Goal: Task Accomplishment & Management: Complete application form

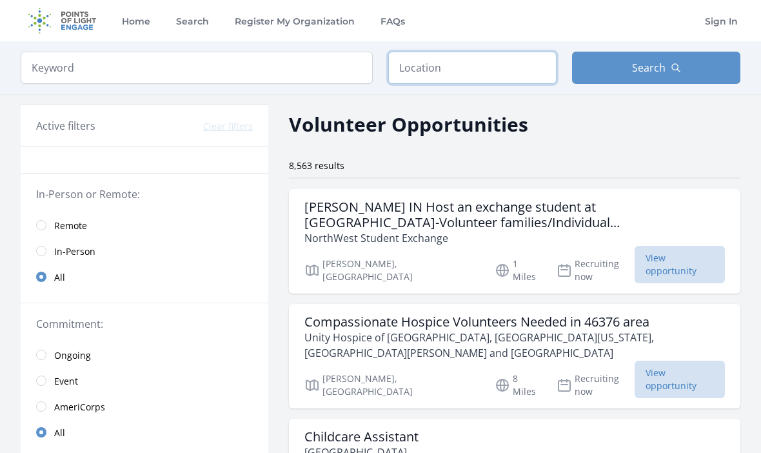
click at [453, 59] on input "text" at bounding box center [472, 68] width 168 height 32
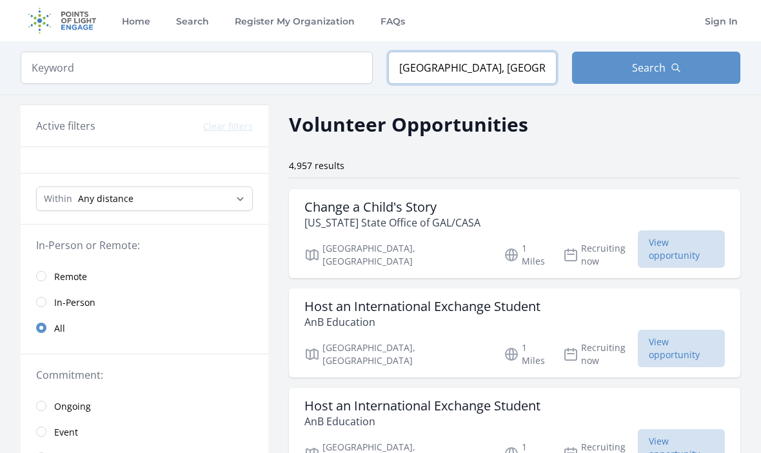
click at [493, 55] on input "Indianapolis, IN, USA" at bounding box center [472, 68] width 168 height 32
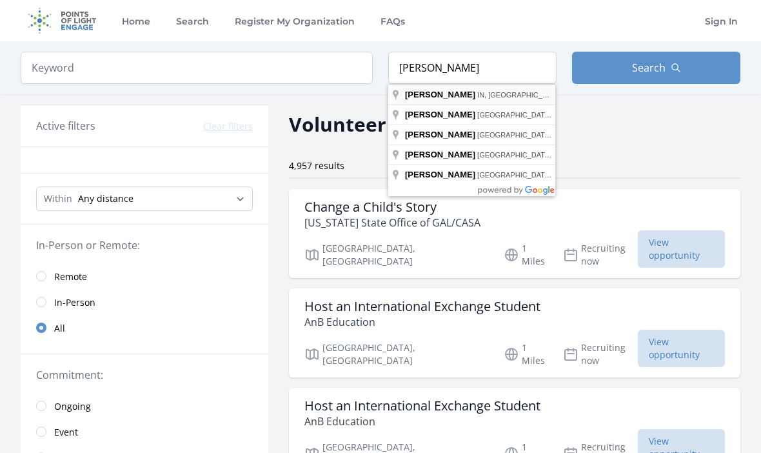
type input "[GEOGRAPHIC_DATA], [GEOGRAPHIC_DATA], [GEOGRAPHIC_DATA]"
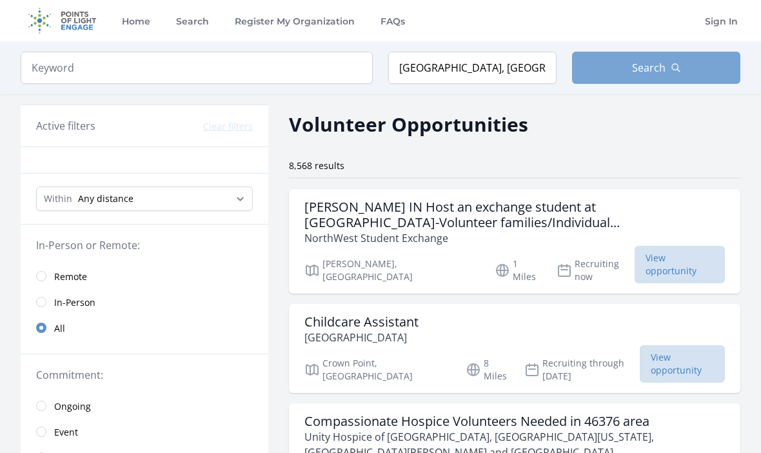
click at [673, 67] on icon "button" at bounding box center [676, 68] width 10 height 10
click at [658, 78] on button "Search" at bounding box center [656, 68] width 168 height 32
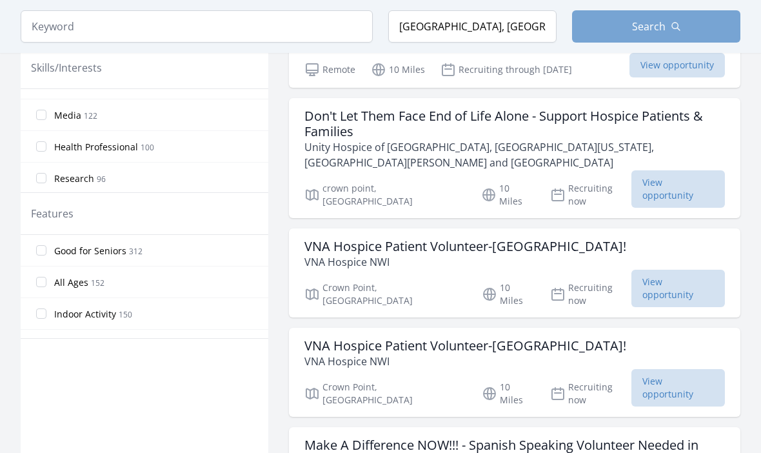
scroll to position [608, 0]
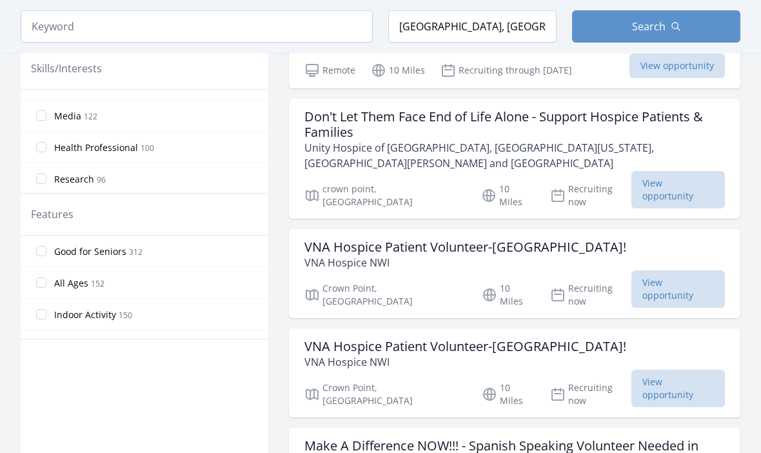
click at [41, 279] on input "All Ages 152" at bounding box center [41, 282] width 10 height 10
click at [38, 286] on input "All Ages 152" at bounding box center [41, 282] width 10 height 10
click at [713, 32] on button "Search" at bounding box center [656, 26] width 168 height 32
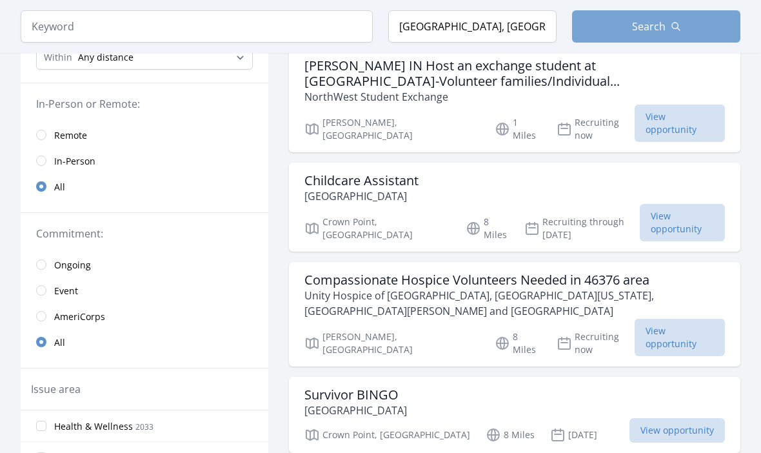
scroll to position [143, 0]
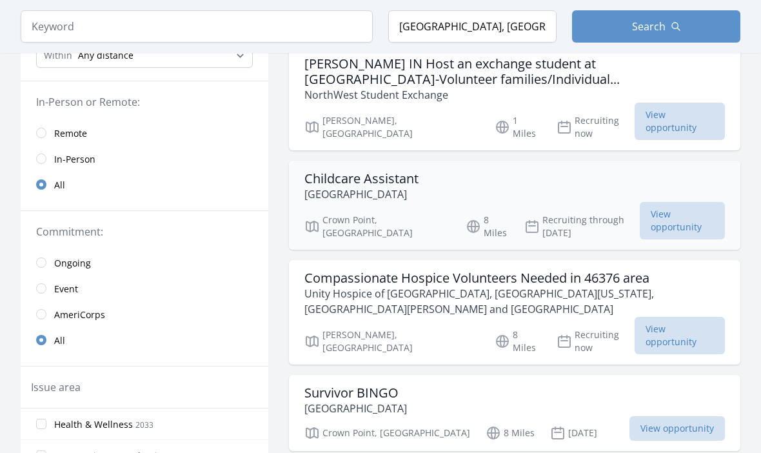
click at [386, 172] on h3 "Childcare Assistant" at bounding box center [361, 178] width 114 height 15
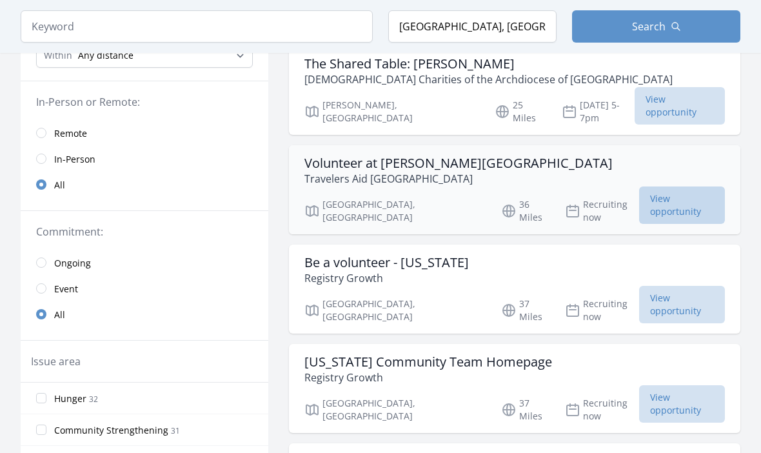
click at [644, 186] on span "View opportunity" at bounding box center [682, 204] width 86 height 37
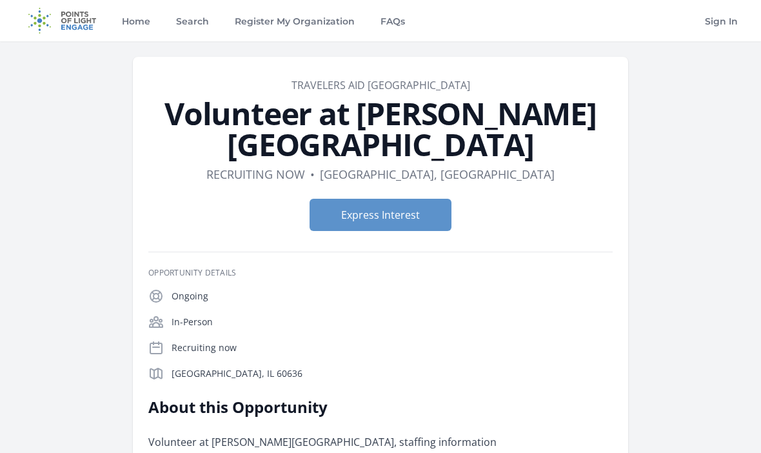
scroll to position [10, 0]
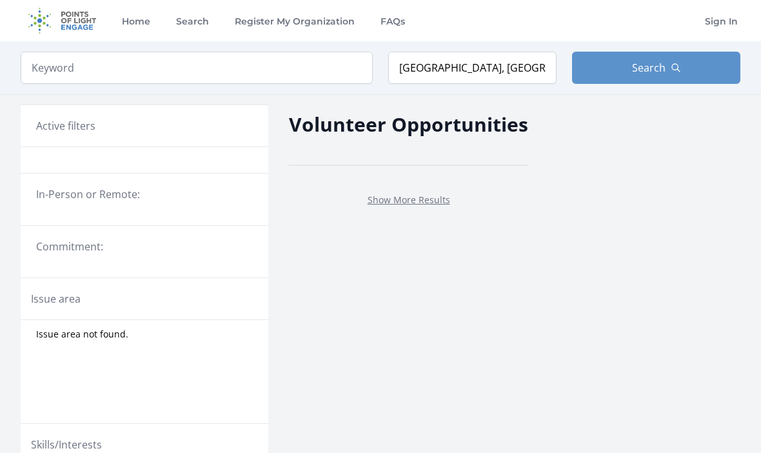
scroll to position [188, 0]
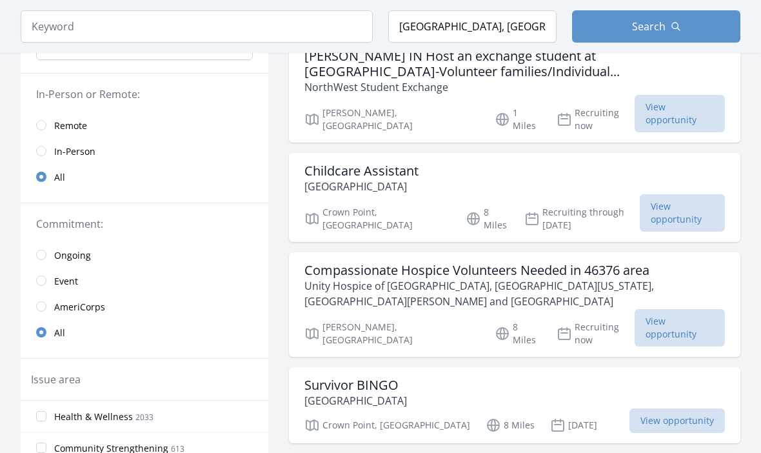
scroll to position [150, 0]
click at [707, 195] on span "View opportunity" at bounding box center [682, 213] width 85 height 37
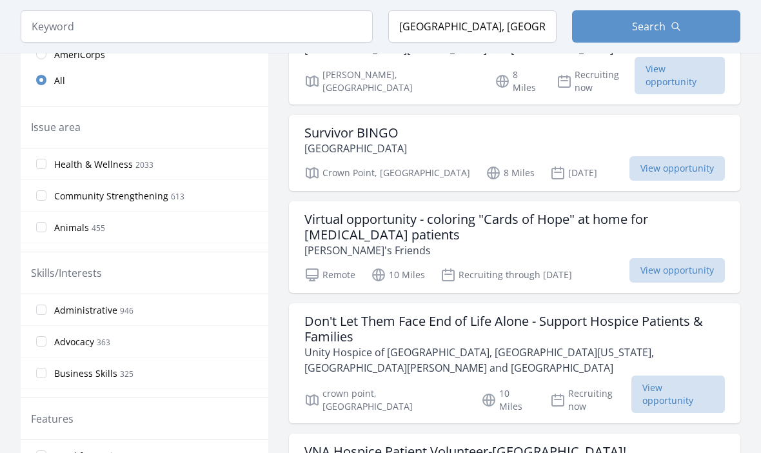
scroll to position [403, 0]
click at [622, 212] on h3 "Virtual opportunity - coloring "Cards of Hope" at home for cancer patients" at bounding box center [514, 227] width 421 height 31
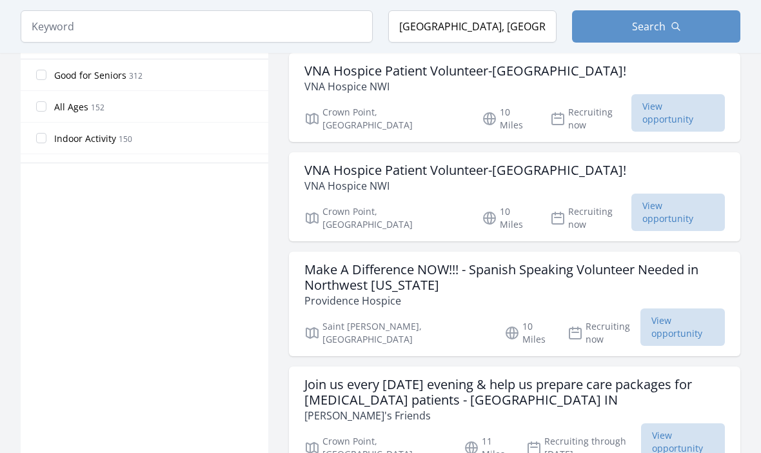
scroll to position [787, 0]
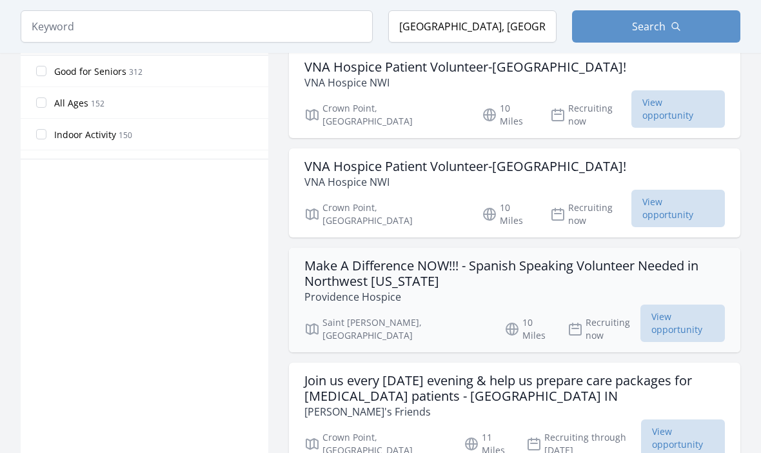
click at [663, 259] on h3 "Make A Difference NOW!!! - Spanish Speaking Volunteer Needed in Northwest India…" at bounding box center [514, 274] width 421 height 31
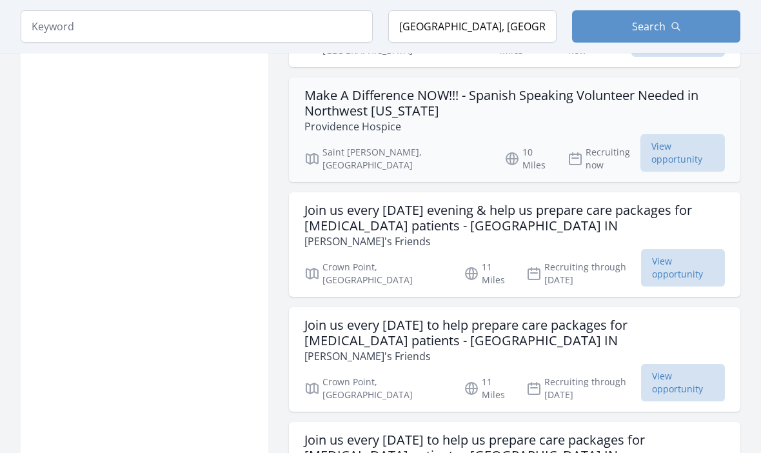
scroll to position [966, 0]
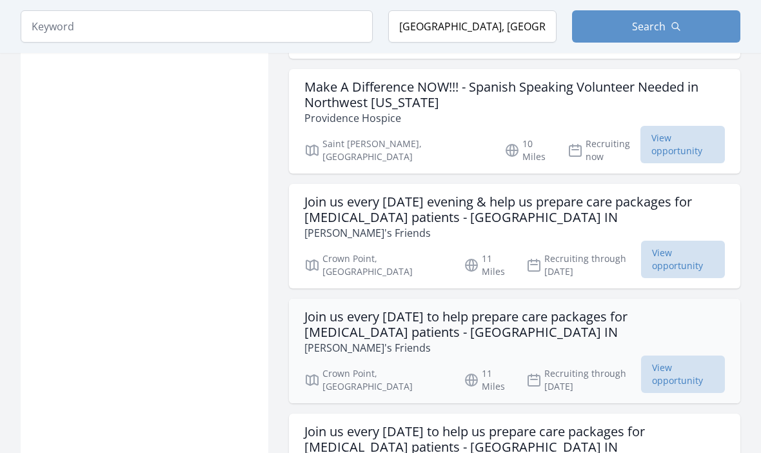
click at [702, 310] on h3 "Join us every [DATE] to help prepare care packages for [MEDICAL_DATA] patients …" at bounding box center [514, 325] width 421 height 31
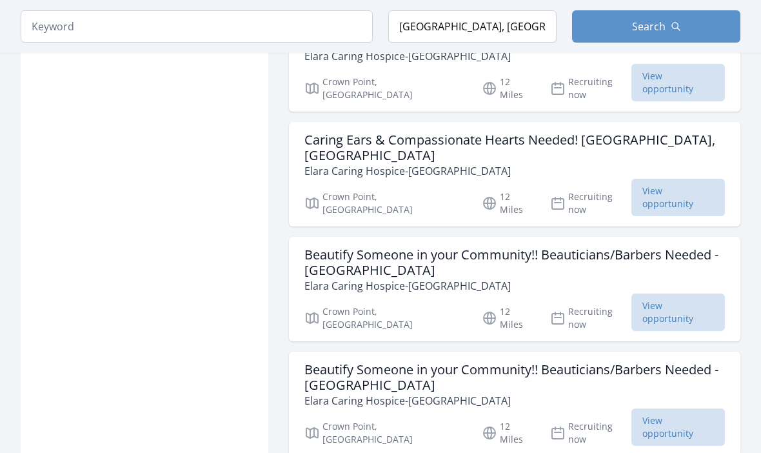
scroll to position [1605, 0]
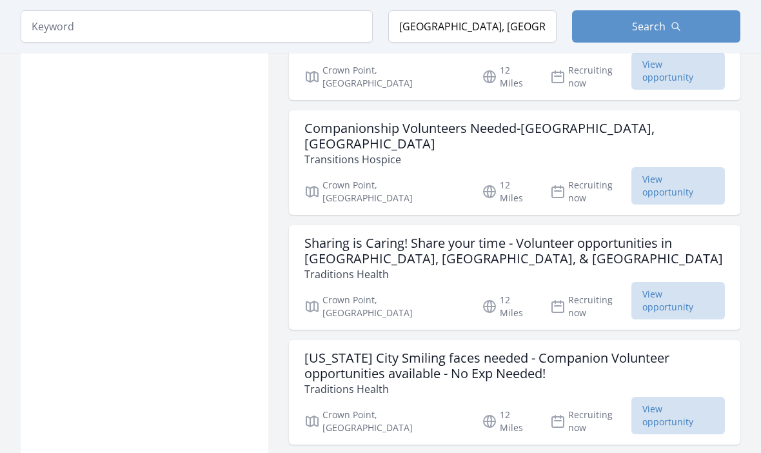
scroll to position [2308, 0]
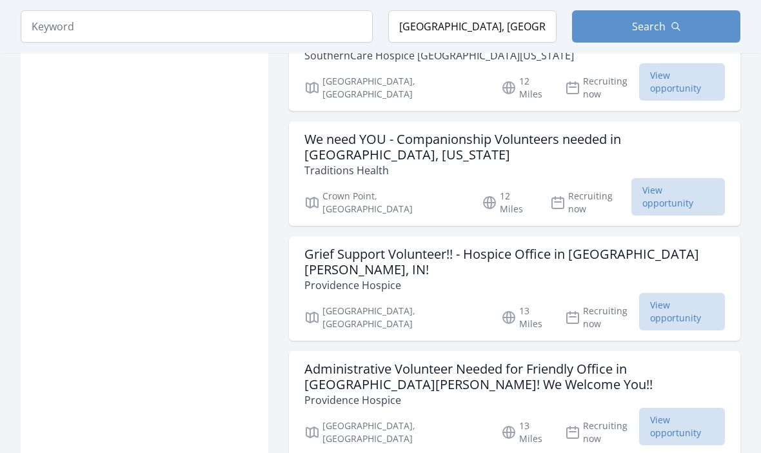
scroll to position [3025, 0]
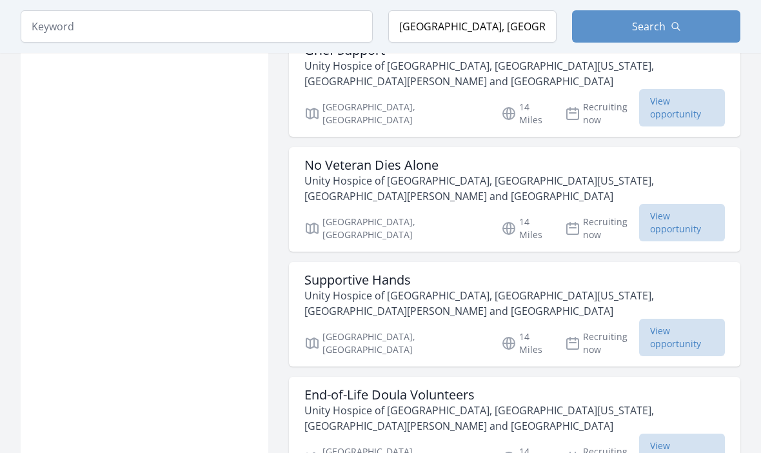
scroll to position [4671, 0]
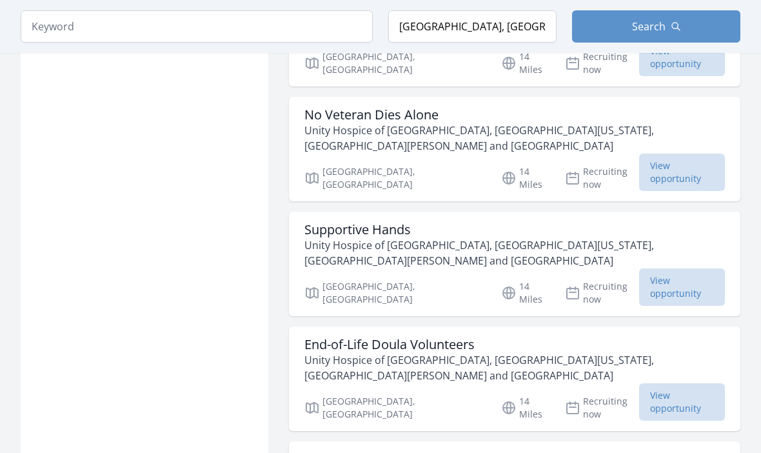
scroll to position [4719, 0]
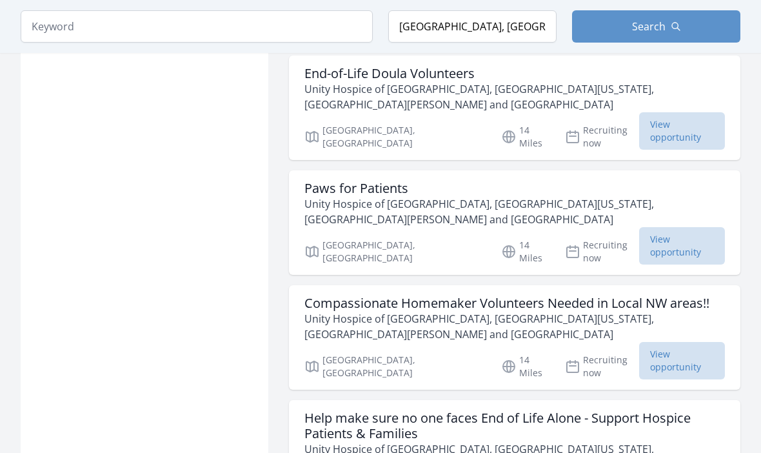
scroll to position [4995, 0]
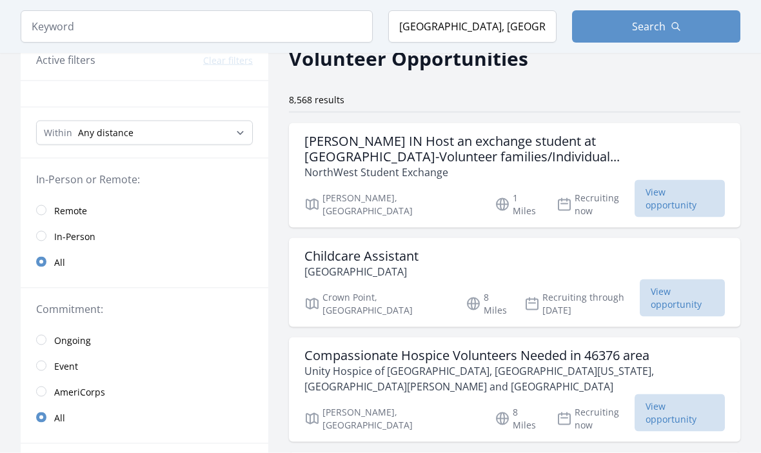
scroll to position [75, 0]
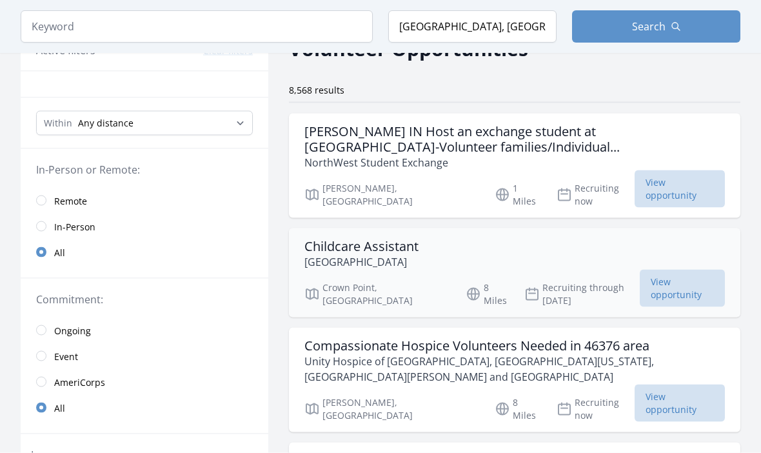
click at [343, 254] on p "St. Jude House" at bounding box center [361, 261] width 114 height 15
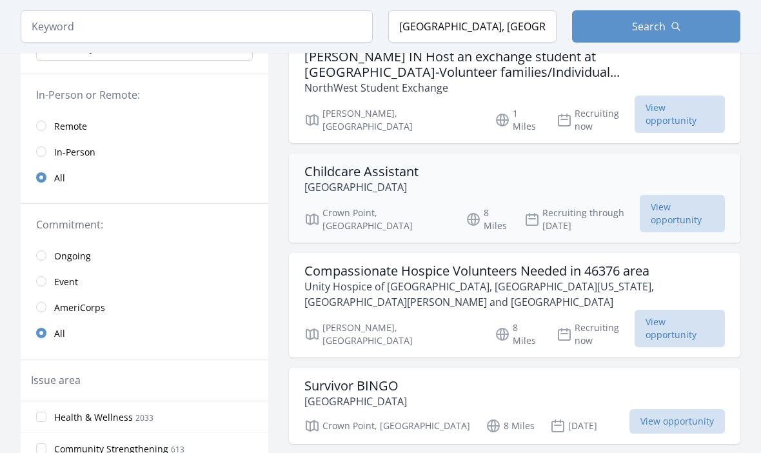
scroll to position [150, 0]
click at [699, 264] on div "Compassionate Hospice Volunteers Needed in 46376 area Unity Hospice of Chicagol…" at bounding box center [514, 287] width 421 height 46
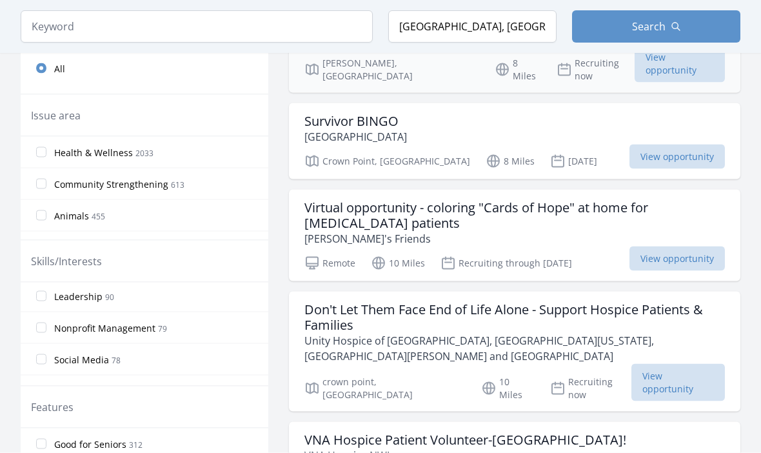
scroll to position [253, 0]
click at [44, 295] on input "Leadership 90" at bounding box center [41, 297] width 10 height 10
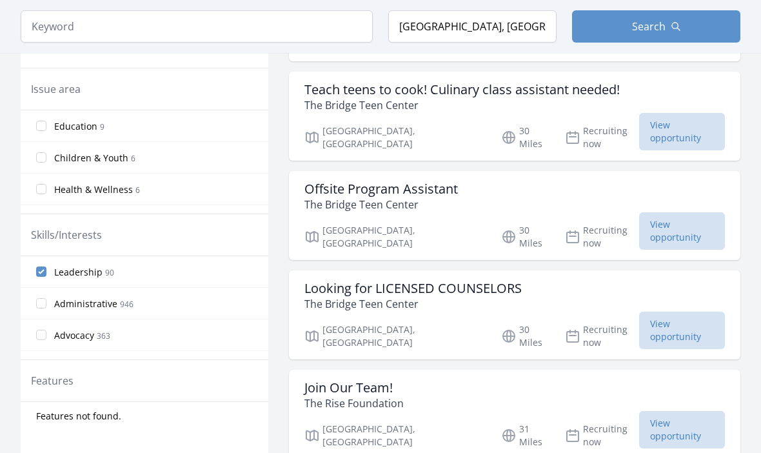
click at [144, 339] on label "Advocacy 363" at bounding box center [145, 335] width 248 height 26
click at [46, 339] on input "Advocacy 363" at bounding box center [41, 335] width 10 height 10
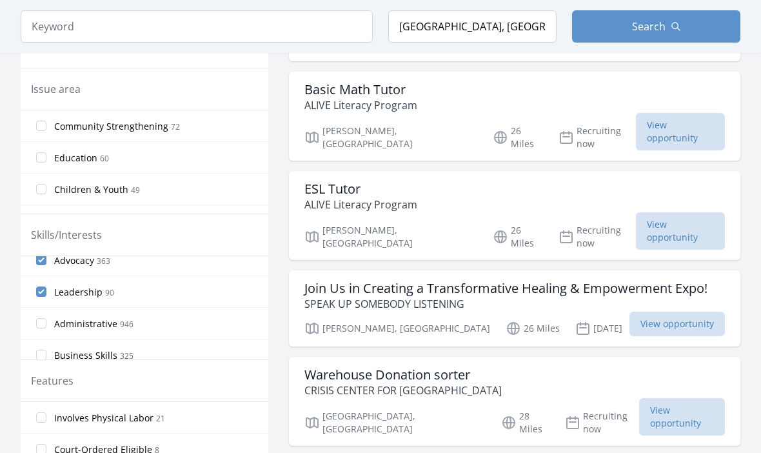
scroll to position [11, 0]
click at [123, 262] on label "Advocacy 363" at bounding box center [145, 261] width 248 height 26
click at [46, 262] on input "Advocacy 363" at bounding box center [41, 260] width 10 height 10
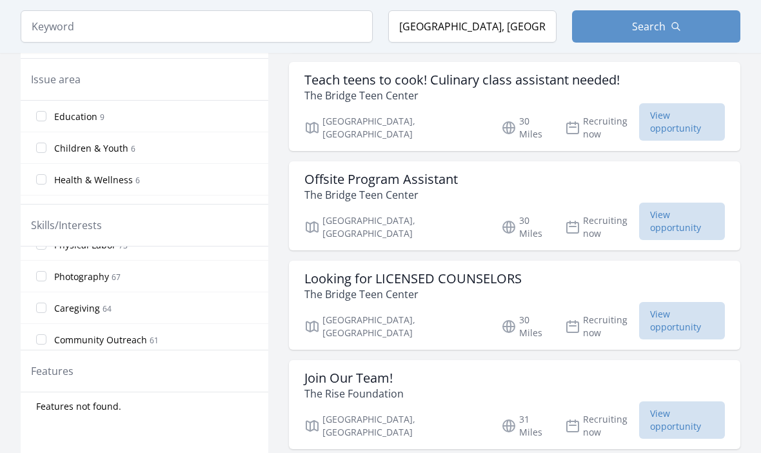
scroll to position [368, 0]
click at [51, 268] on label "Photography 67" at bounding box center [145, 273] width 248 height 26
click at [46, 268] on input "Photography 67" at bounding box center [41, 273] width 10 height 10
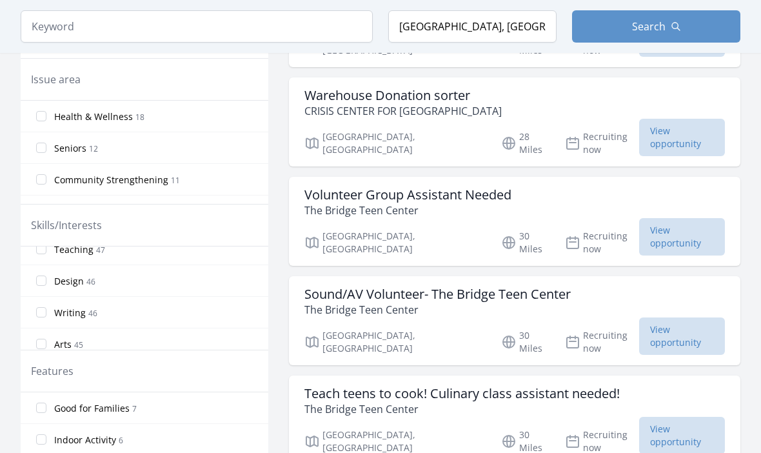
scroll to position [581, 0]
click at [45, 308] on input "Writing 46" at bounding box center [41, 313] width 10 height 10
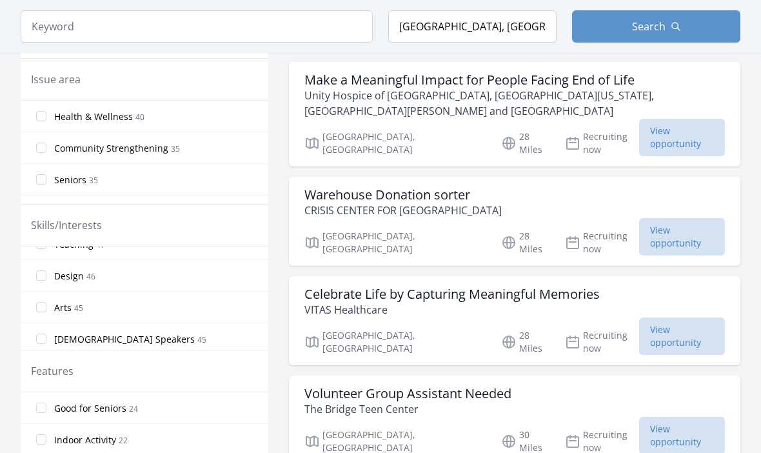
scroll to position [623, 0]
click at [43, 271] on input "Design 46" at bounding box center [41, 271] width 10 height 10
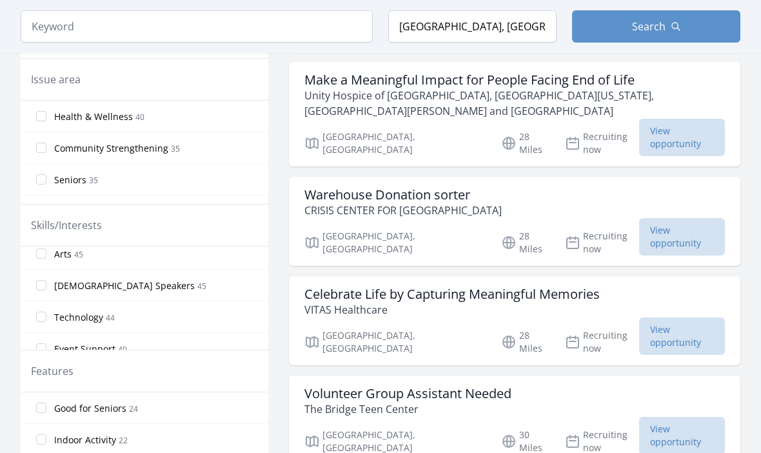
scroll to position [672, 0]
click at [39, 290] on input "Spanish Speakers 45" at bounding box center [41, 285] width 10 height 10
click at [46, 284] on input "Spanish Speakers 45" at bounding box center [41, 285] width 10 height 10
click at [80, 285] on span "Spanish Speakers" at bounding box center [124, 285] width 141 height 13
click at [46, 285] on input "Spanish Speakers 45" at bounding box center [41, 285] width 10 height 10
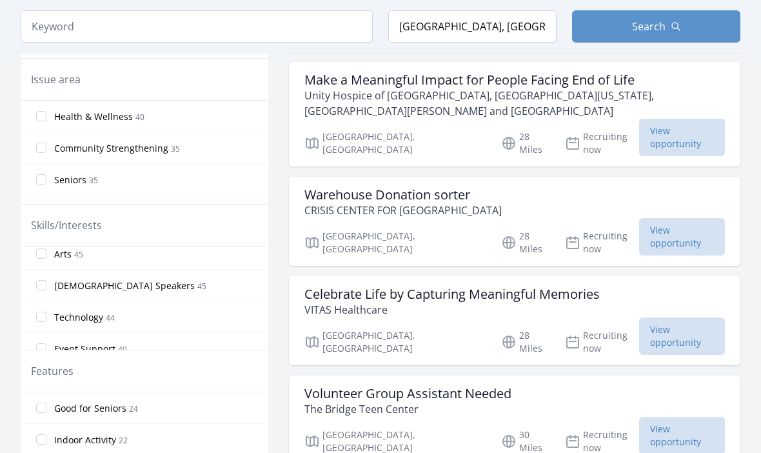
click at [41, 289] on input "Spanish Speakers 45" at bounding box center [41, 285] width 10 height 10
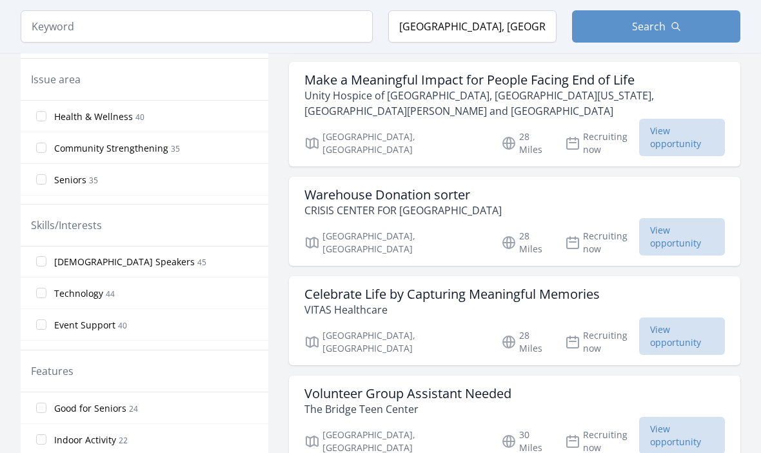
scroll to position [698, 0]
click at [45, 264] on input "Spanish Speakers 45" at bounding box center [41, 259] width 10 height 10
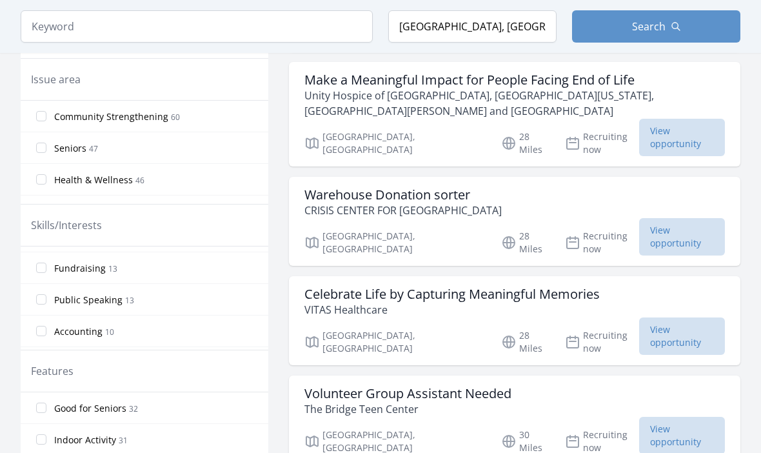
scroll to position [878, 0]
click at [43, 304] on input "Public Speaking 13" at bounding box center [41, 300] width 10 height 10
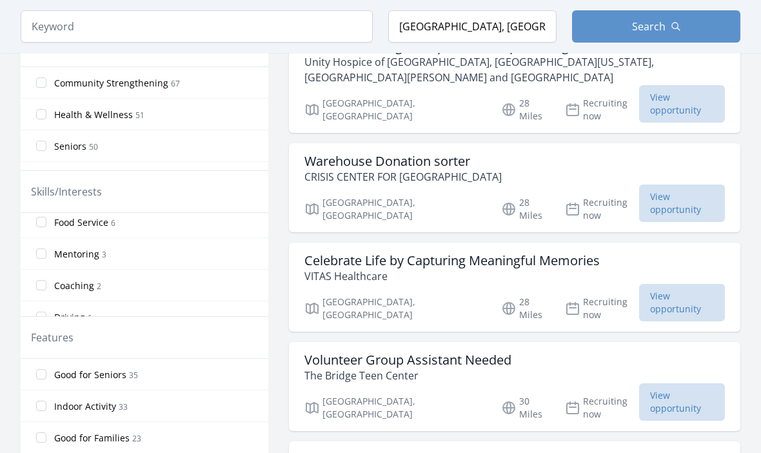
scroll to position [981, 0]
click at [46, 254] on input "Mentoring 3" at bounding box center [41, 258] width 10 height 10
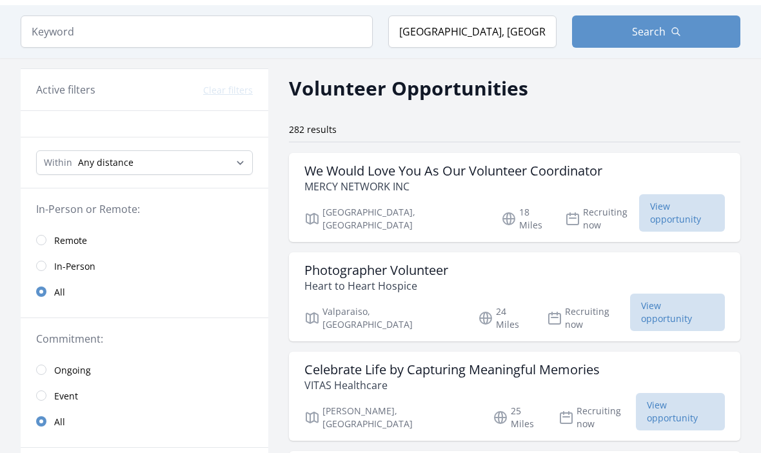
scroll to position [46, 0]
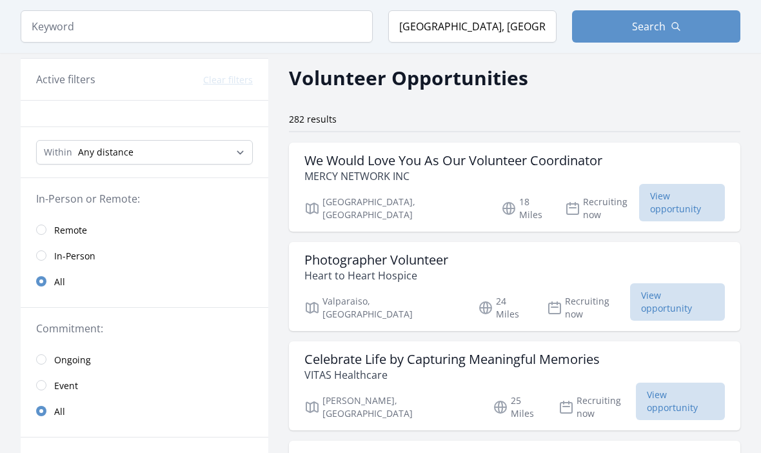
click at [52, 255] on link "In-Person" at bounding box center [145, 256] width 248 height 26
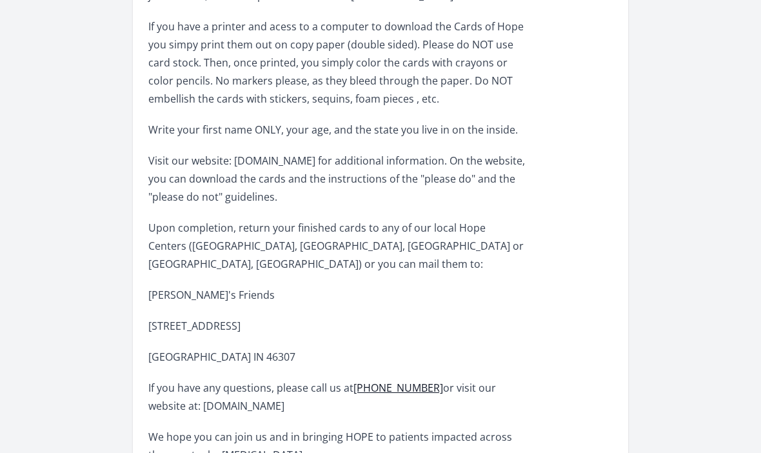
scroll to position [581, 0]
click at [631, 166] on div "Organization Phil's Friends Virtual opportunity - coloring "Cards of Hope" at h…" at bounding box center [381, 237] width 720 height 1554
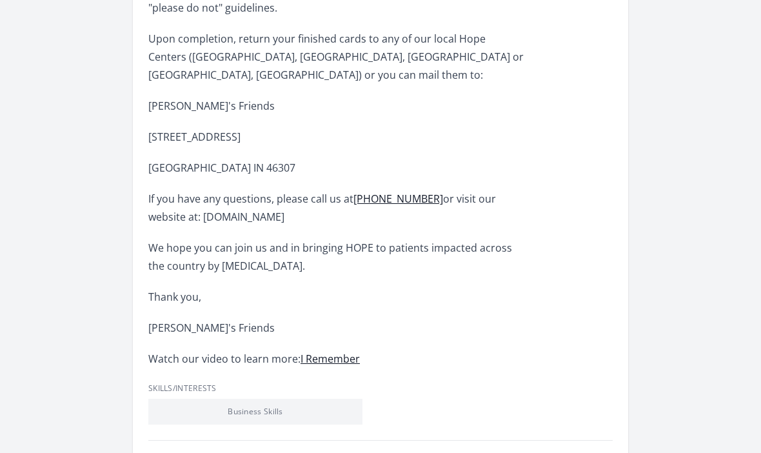
scroll to position [769, 0]
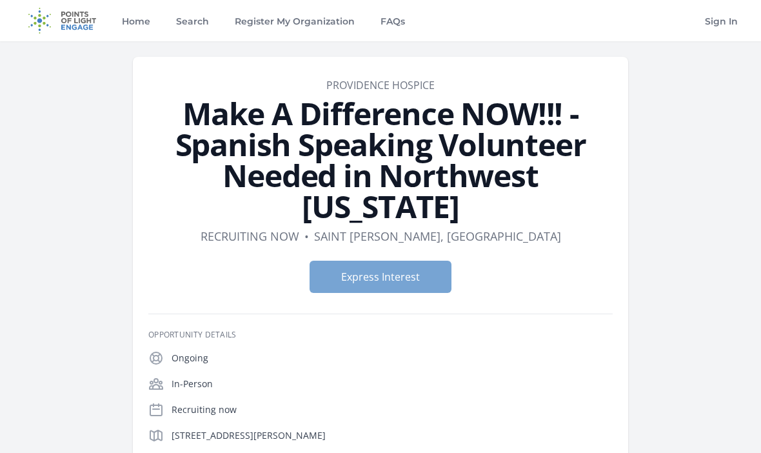
click at [419, 261] on button "Express Interest" at bounding box center [381, 277] width 142 height 32
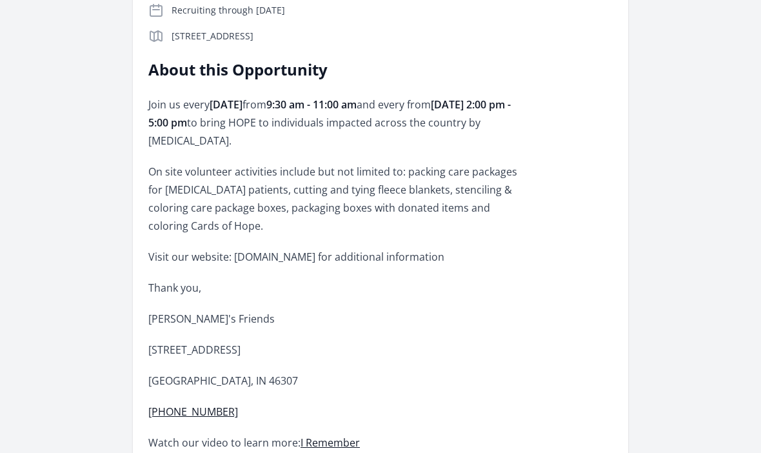
scroll to position [425, 0]
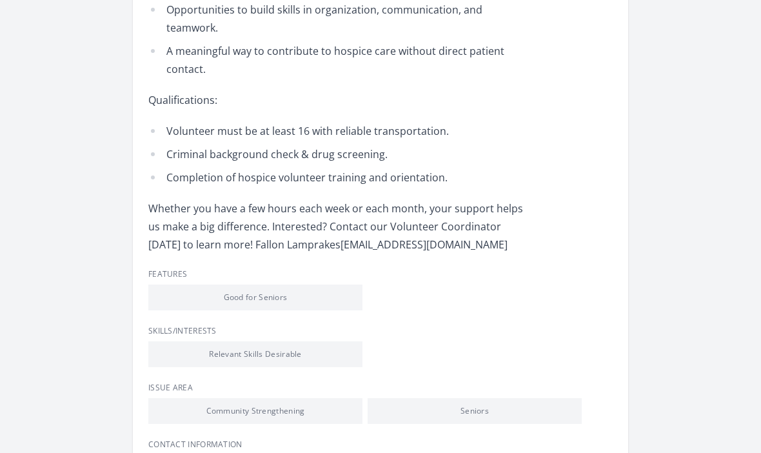
scroll to position [740, 0]
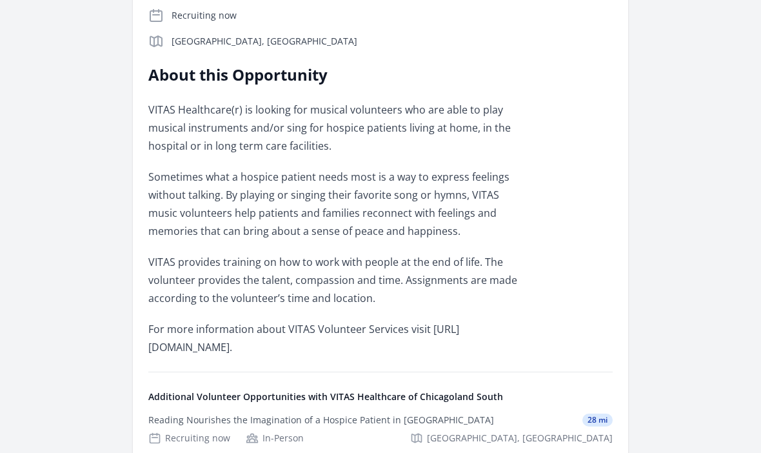
scroll to position [333, 0]
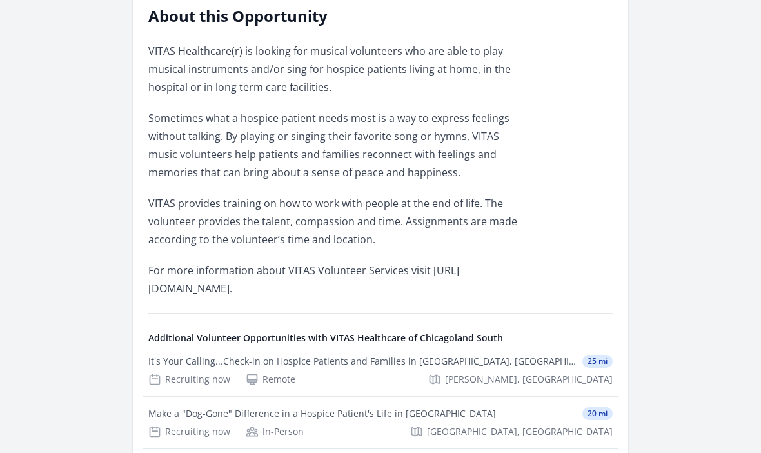
scroll to position [391, 0]
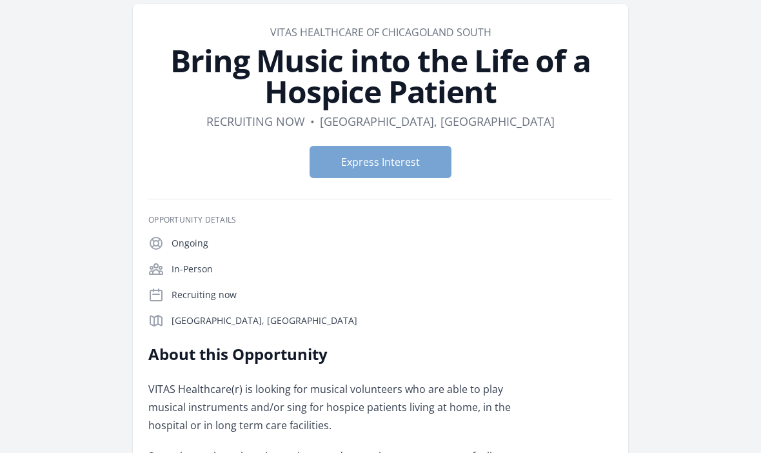
click at [349, 172] on button "Express Interest" at bounding box center [381, 162] width 142 height 32
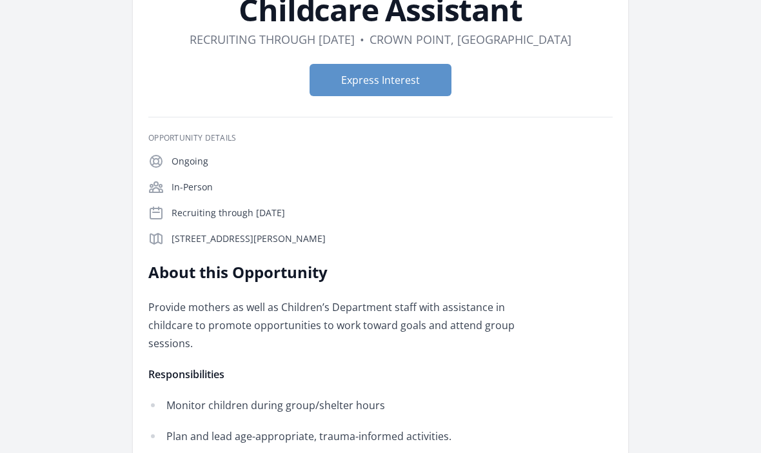
scroll to position [96, 0]
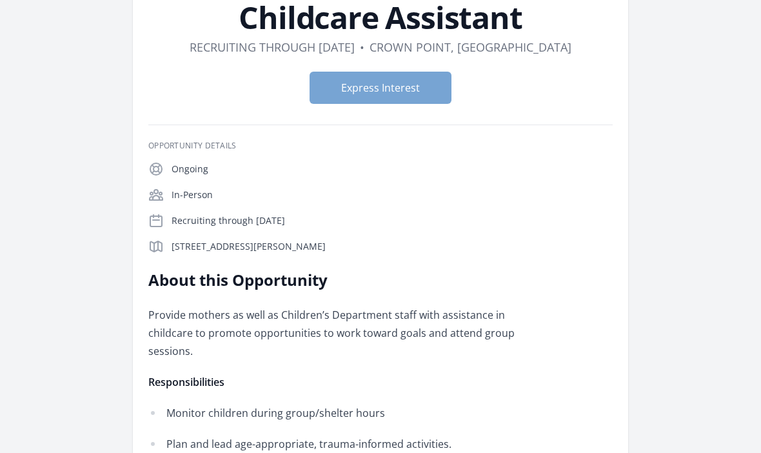
click at [401, 103] on button "Express Interest" at bounding box center [381, 88] width 142 height 32
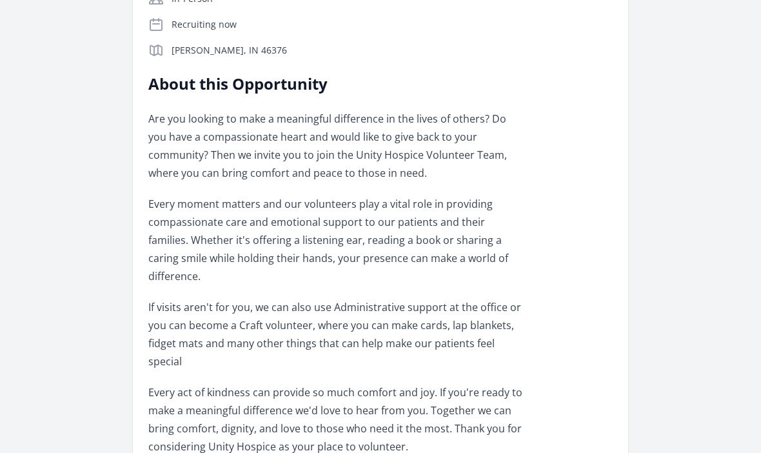
scroll to position [371, 0]
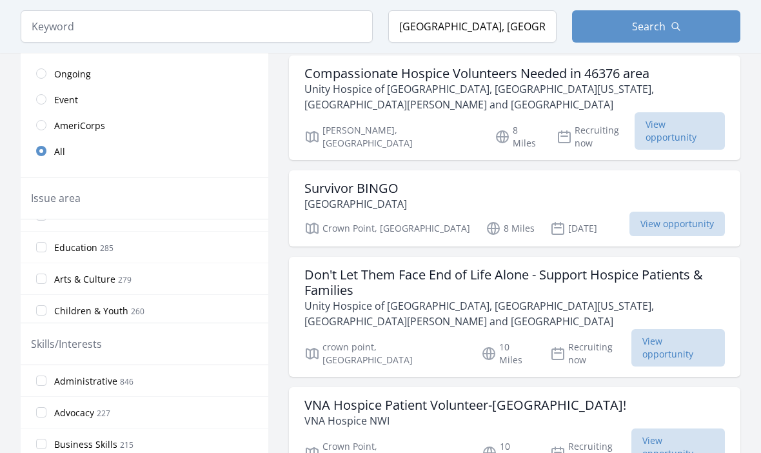
scroll to position [348, 0]
click at [345, 267] on h3 "Don't Let Them Face End of Life Alone - Support Hospice Patients & Families" at bounding box center [514, 282] width 421 height 31
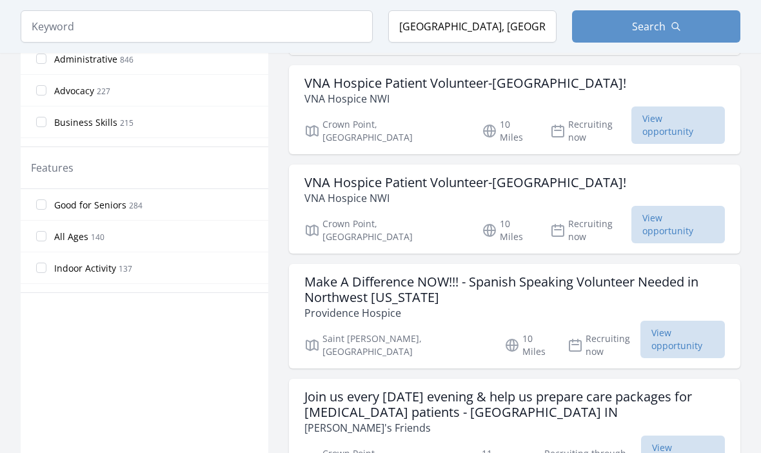
scroll to position [714, 0]
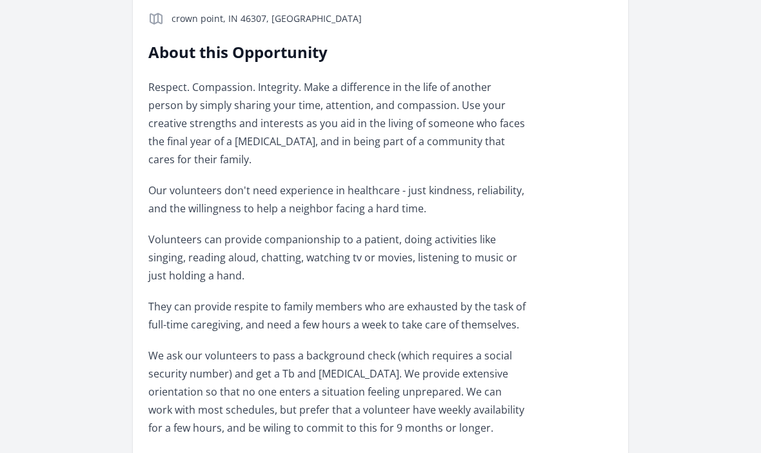
scroll to position [402, 0]
